Goal: Task Accomplishment & Management: Use online tool/utility

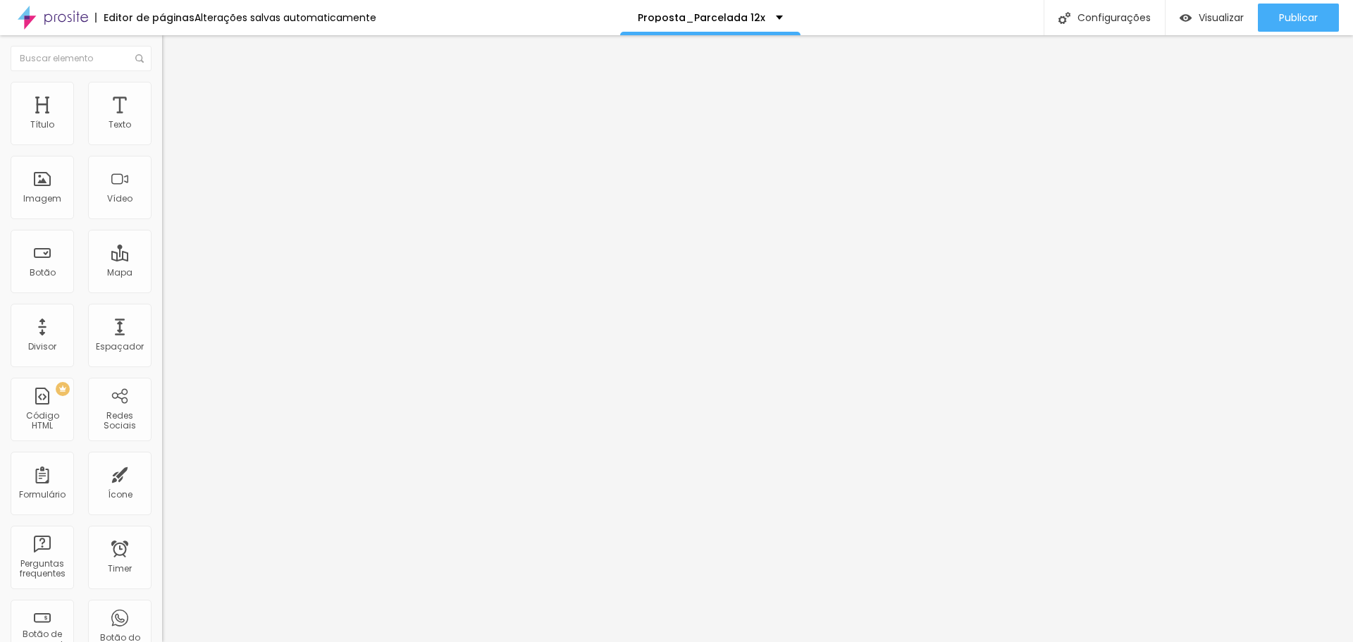
click at [162, 121] on span "Trocar imagem" at bounding box center [200, 115] width 77 height 12
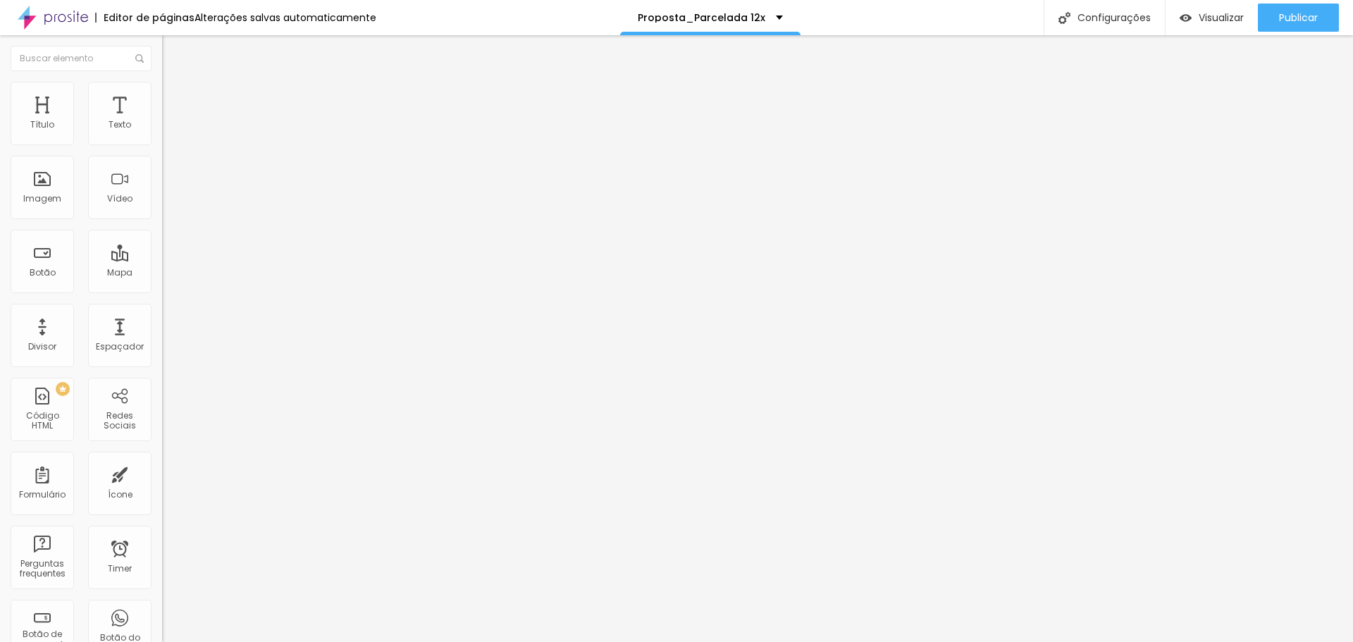
click at [162, 121] on span "Trocar imagem" at bounding box center [200, 115] width 77 height 12
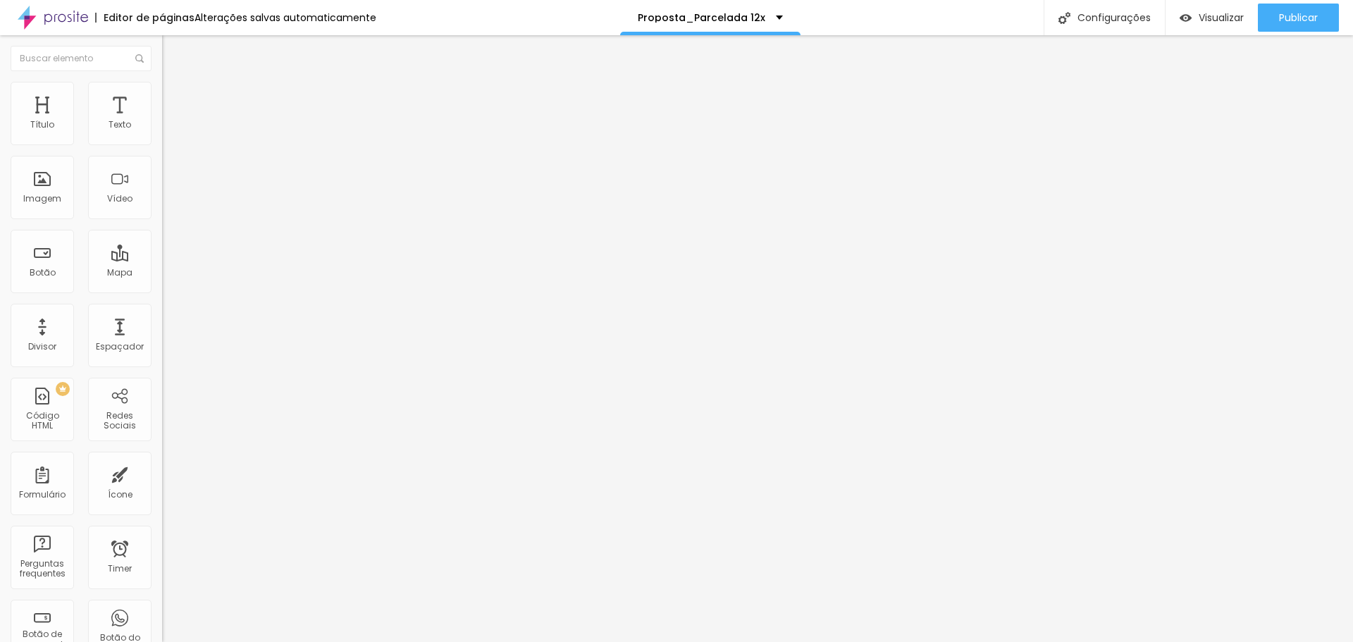
click at [162, 121] on span "Trocar imagem" at bounding box center [200, 115] width 77 height 12
click at [1297, 10] on div "Publicar" at bounding box center [1298, 18] width 39 height 28
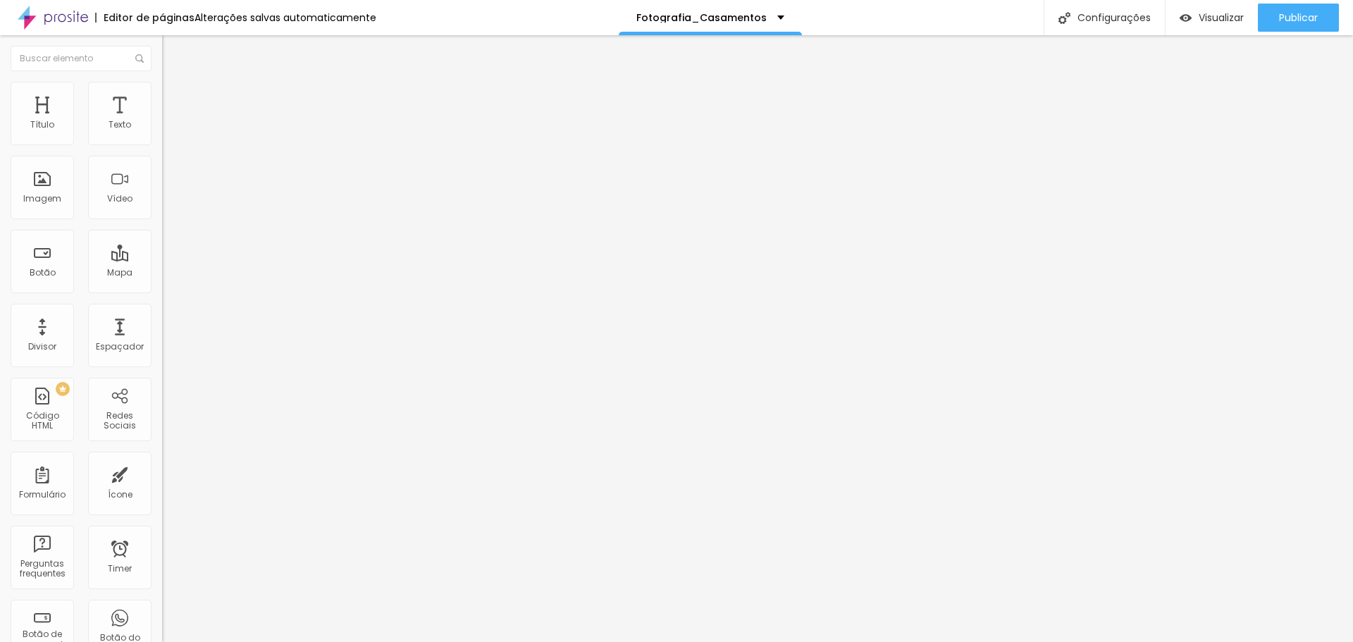
click at [162, 121] on span "Trocar imagem" at bounding box center [200, 115] width 77 height 12
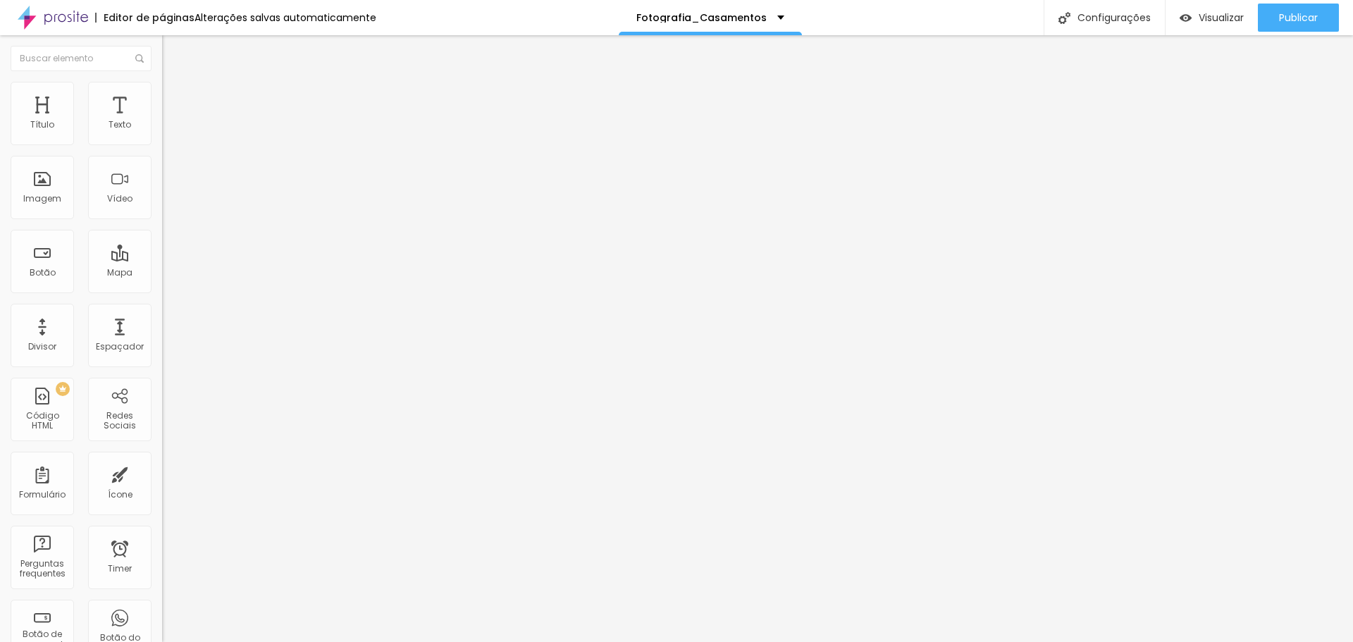
click at [162, 121] on span "Trocar imagem" at bounding box center [200, 115] width 77 height 12
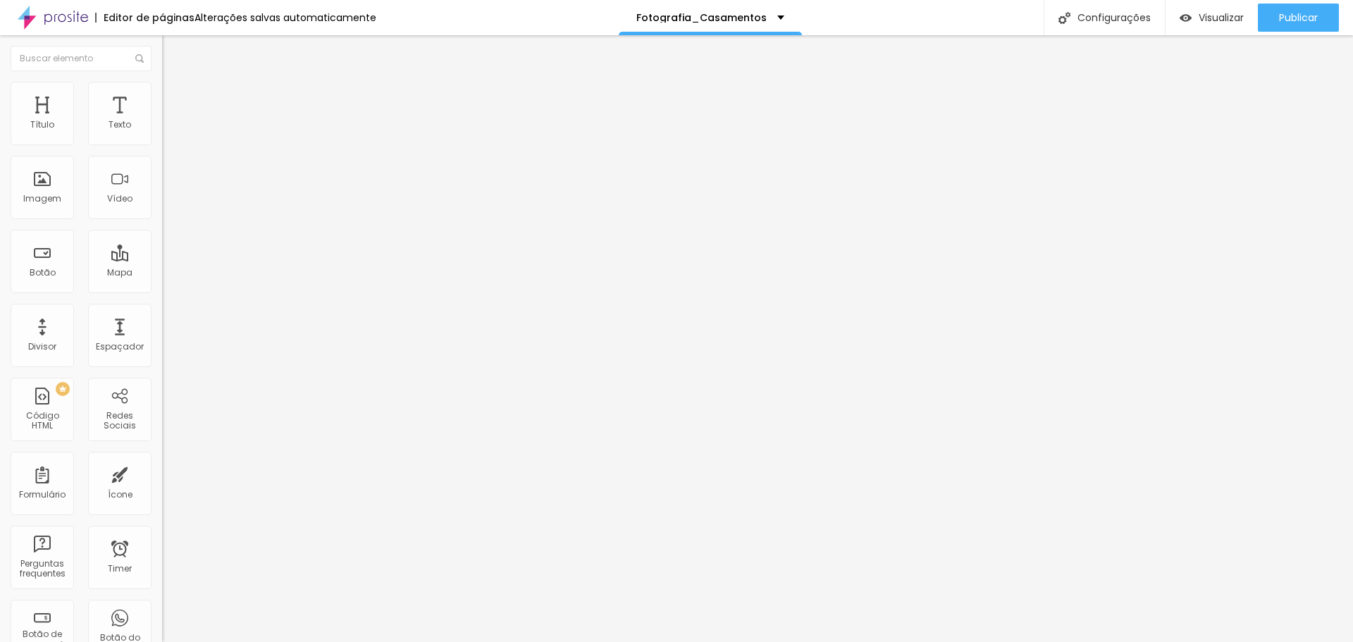
click at [162, 121] on span "Trocar imagem" at bounding box center [200, 115] width 77 height 12
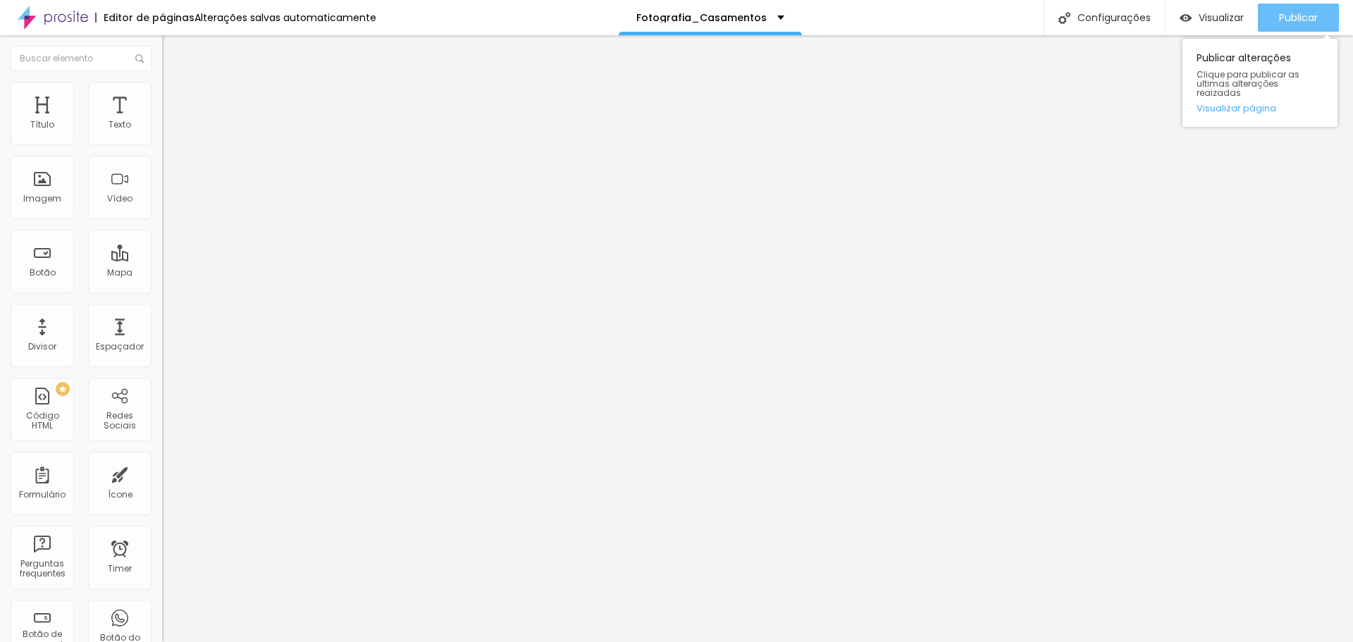
click at [1296, 22] on span "Publicar" at bounding box center [1298, 17] width 39 height 11
click at [162, 121] on span "Trocar imagem" at bounding box center [200, 115] width 77 height 12
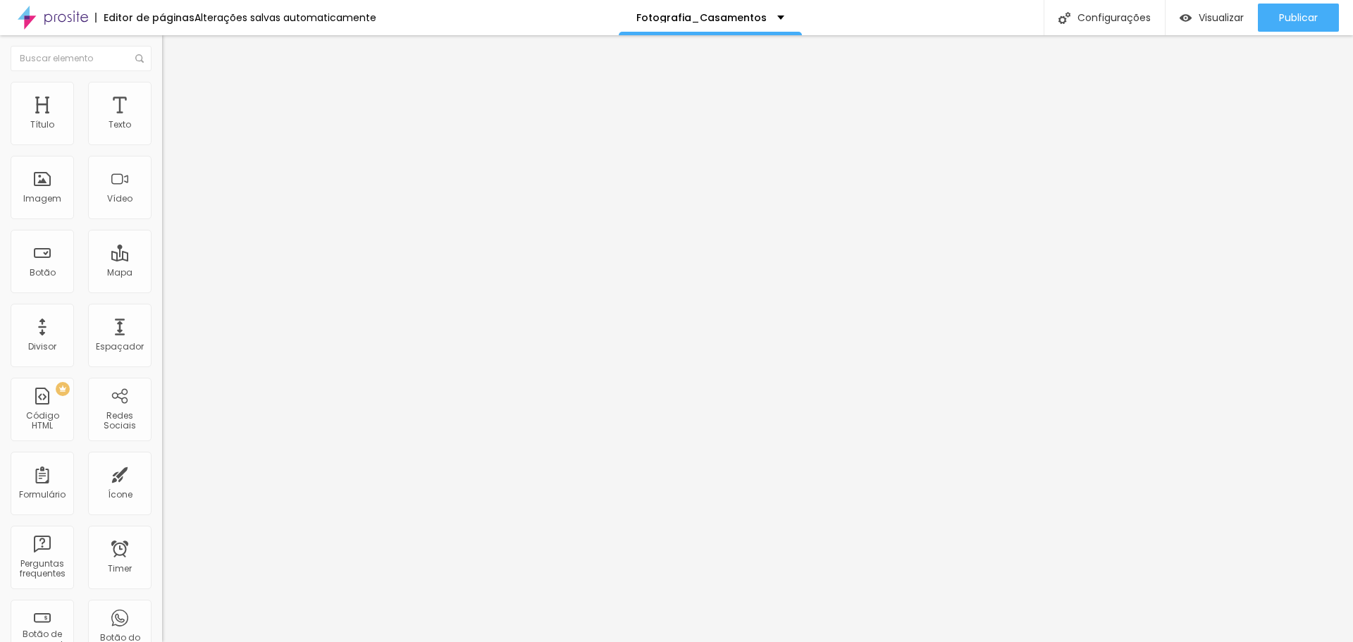
click at [162, 121] on span "Trocar imagem" at bounding box center [200, 115] width 77 height 12
click at [1298, 12] on span "Publicar" at bounding box center [1298, 17] width 39 height 11
